Goal: Find specific page/section: Find specific page/section

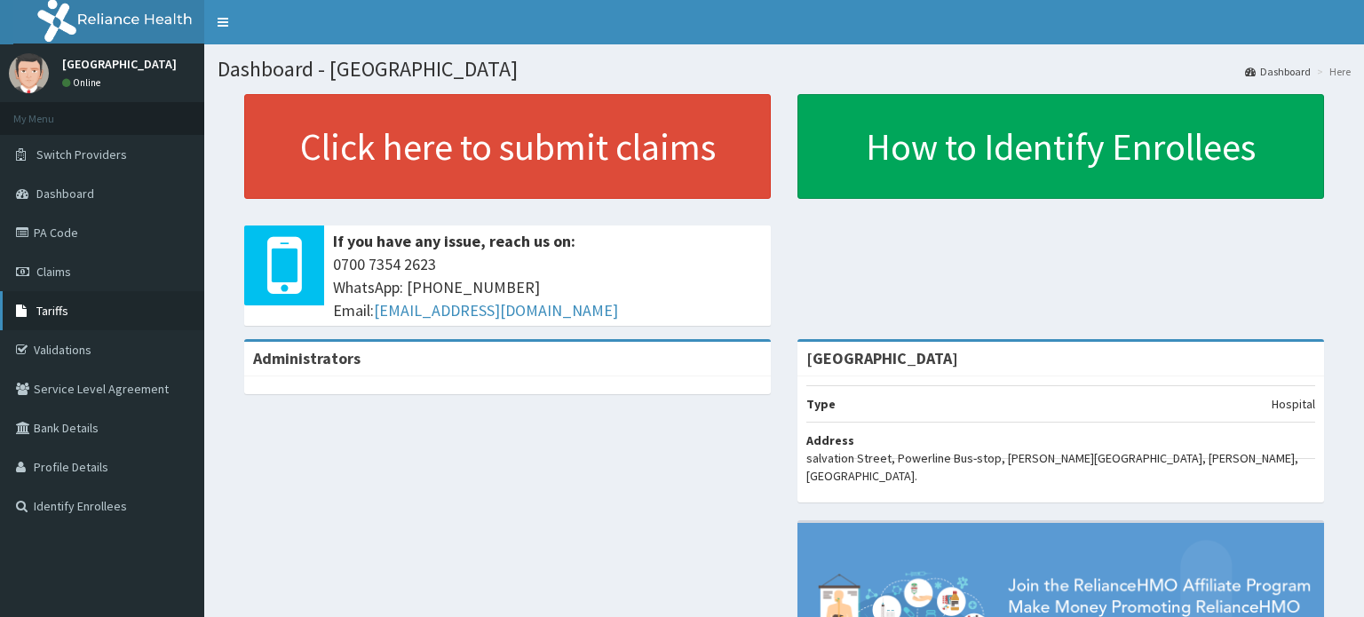
click at [94, 300] on link "Tariffs" at bounding box center [102, 310] width 204 height 39
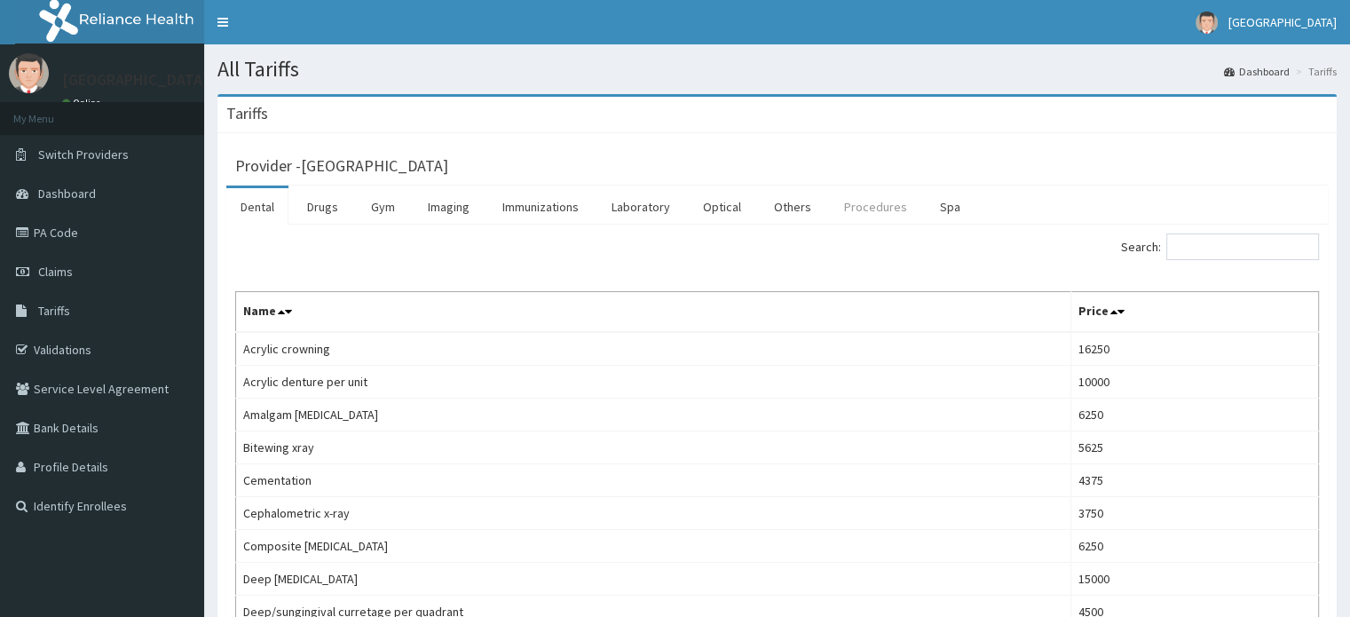
click at [852, 205] on link "Procedures" at bounding box center [875, 206] width 91 height 37
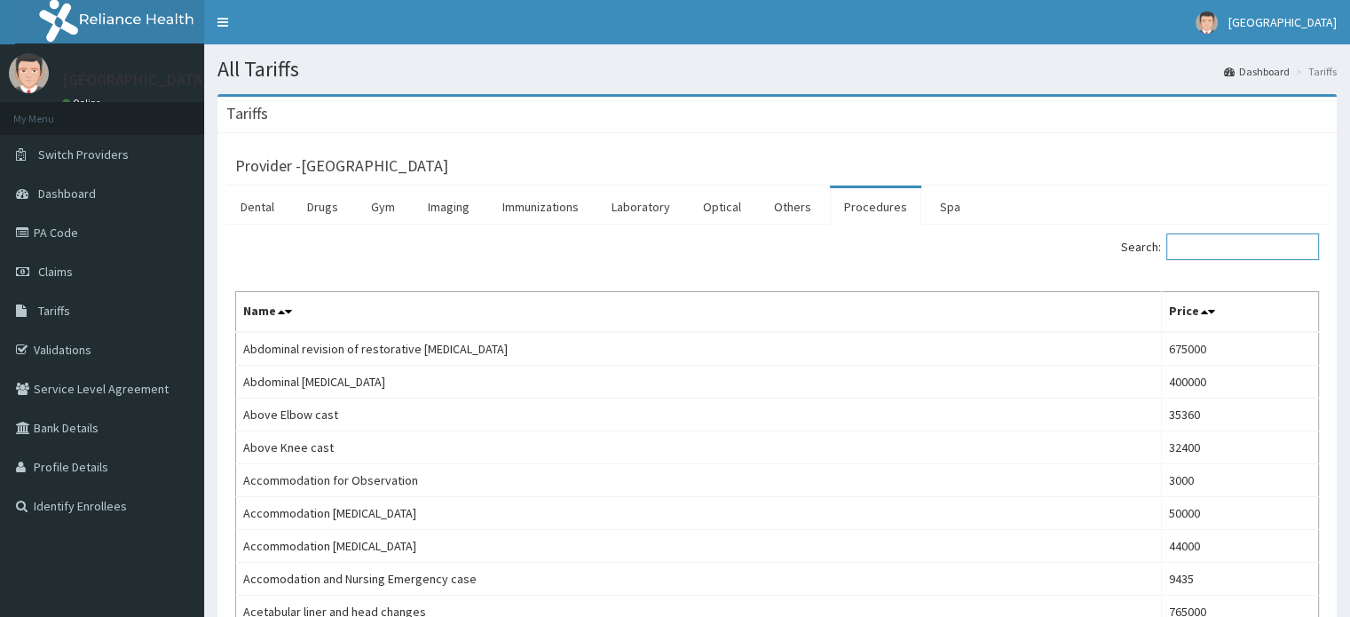
click at [1212, 245] on input "Search:" at bounding box center [1243, 246] width 153 height 27
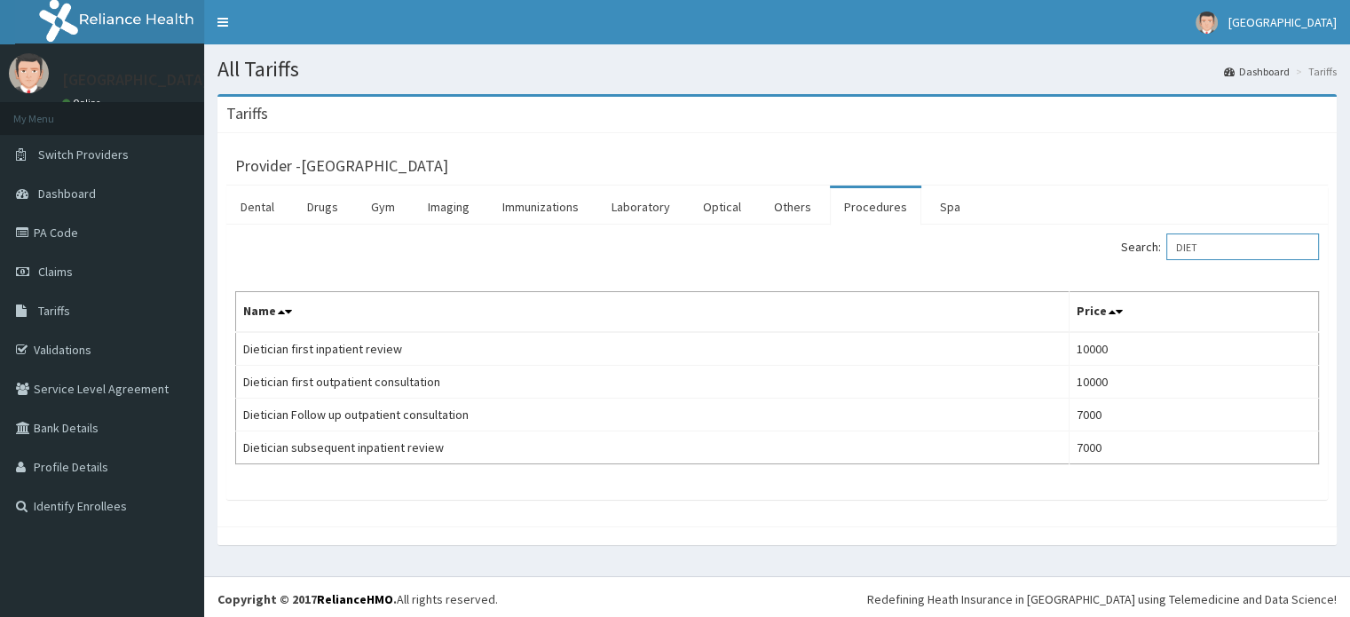
type input "DIET"
